Goal: Find specific page/section: Find specific page/section

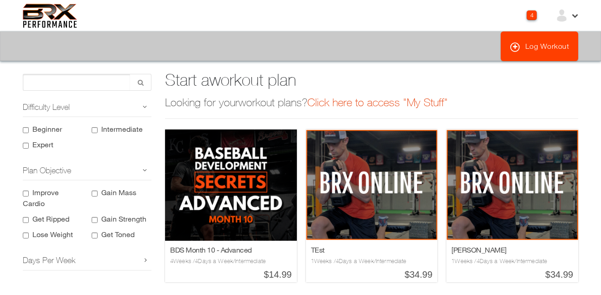
click at [359, 106] on link "Click here to access "My Stuff"" at bounding box center [377, 102] width 140 height 13
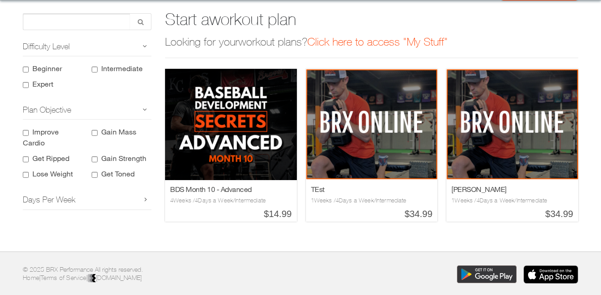
scroll to position [107, 0]
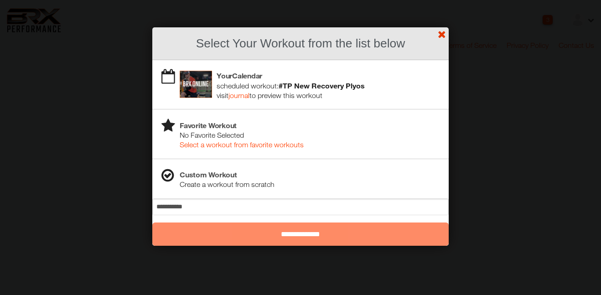
click at [446, 0] on link "?" at bounding box center [301, 0] width 602 height 0
